Goal: Find specific fact: Find specific fact

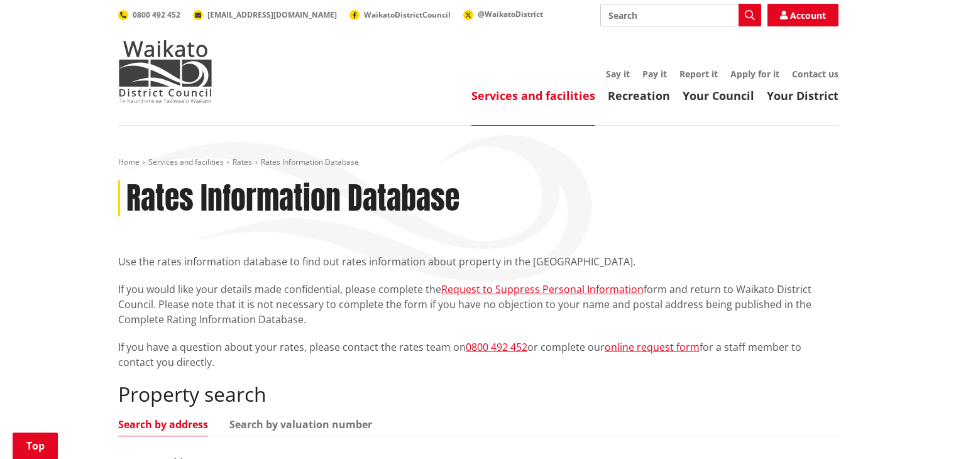
scroll to position [314, 0]
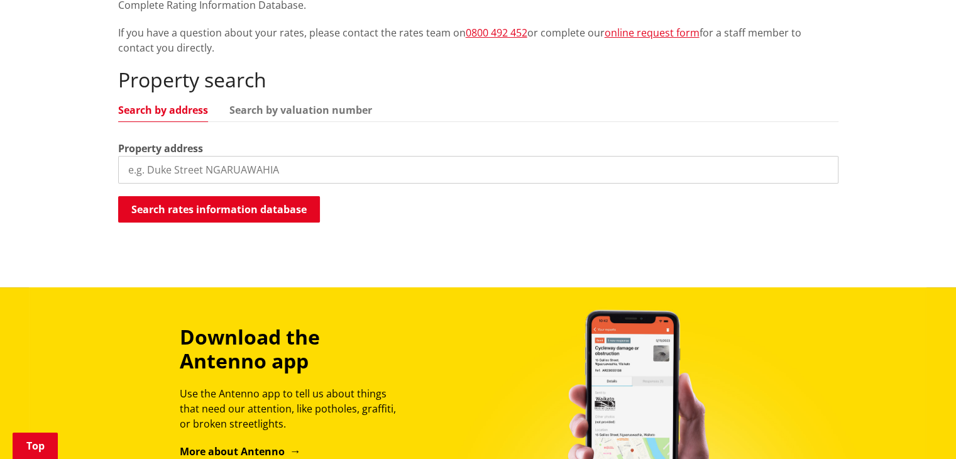
click at [283, 165] on input "search" at bounding box center [478, 170] width 720 height 28
paste input "[STREET_ADDRESS]"
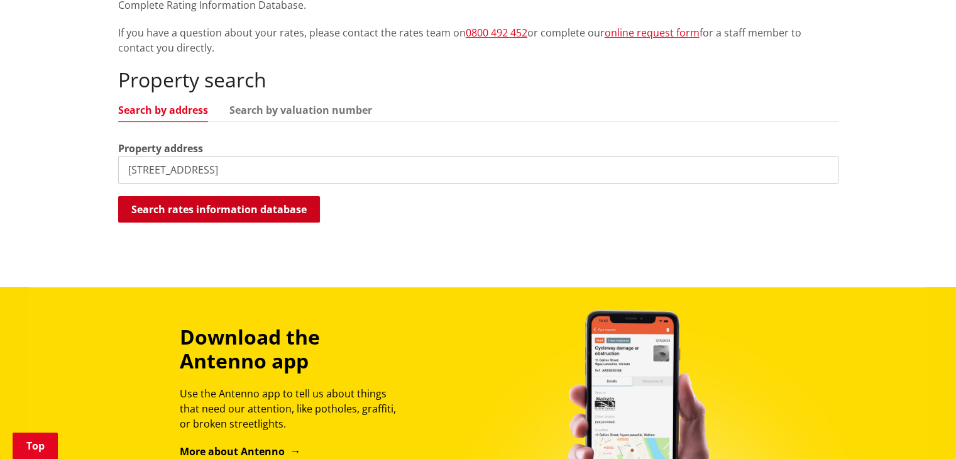
type input "[STREET_ADDRESS]"
click at [238, 216] on button "Search rates information database" at bounding box center [219, 209] width 202 height 26
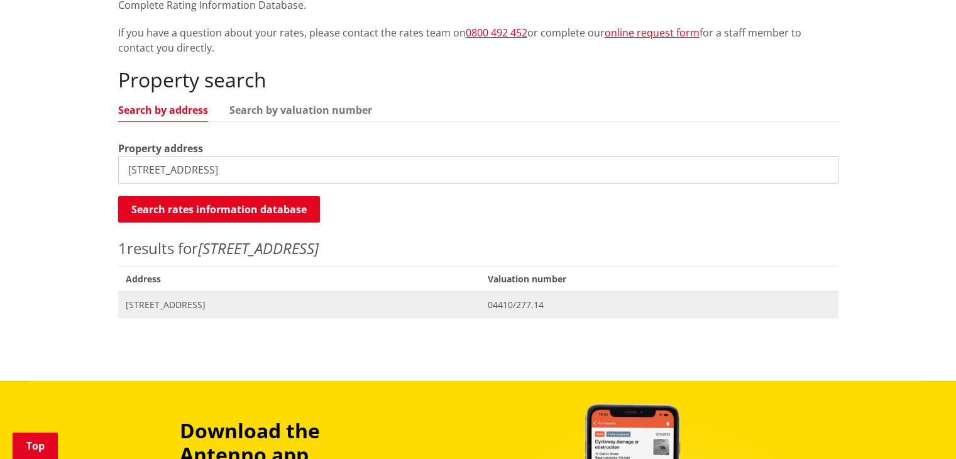
click at [305, 299] on span "[STREET_ADDRESS]" at bounding box center [300, 305] width 348 height 13
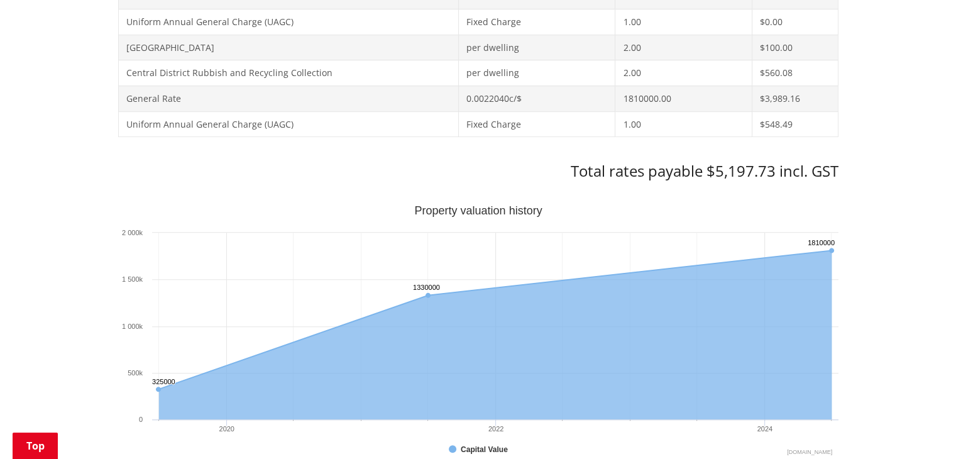
scroll to position [629, 0]
click at [729, 177] on h3 "Total rates payable $5,197.73 incl. GST" at bounding box center [478, 172] width 720 height 18
copy h3 "5,197.73"
